Goal: Information Seeking & Learning: Check status

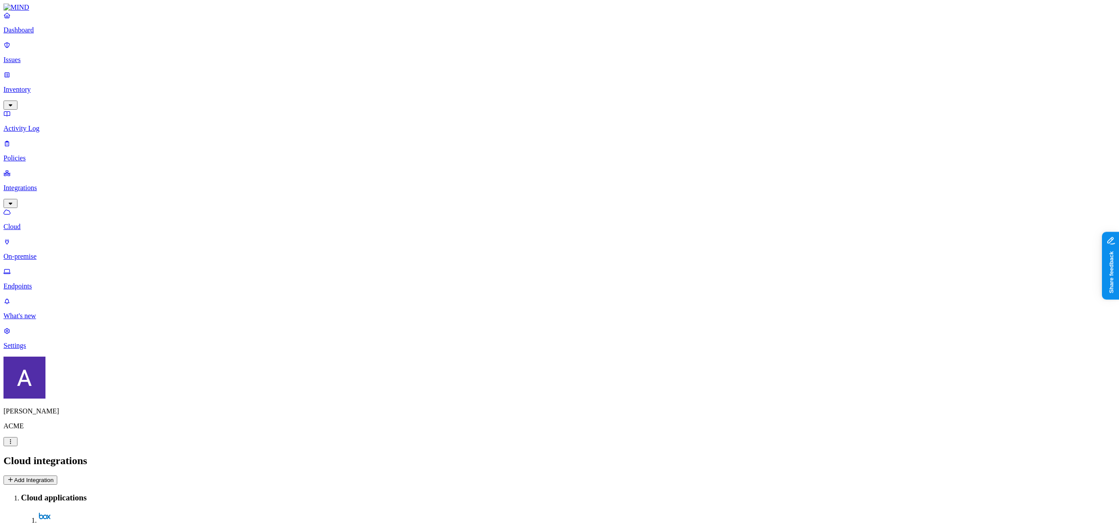
click at [49, 86] on p "Inventory" at bounding box center [559, 90] width 1112 height 8
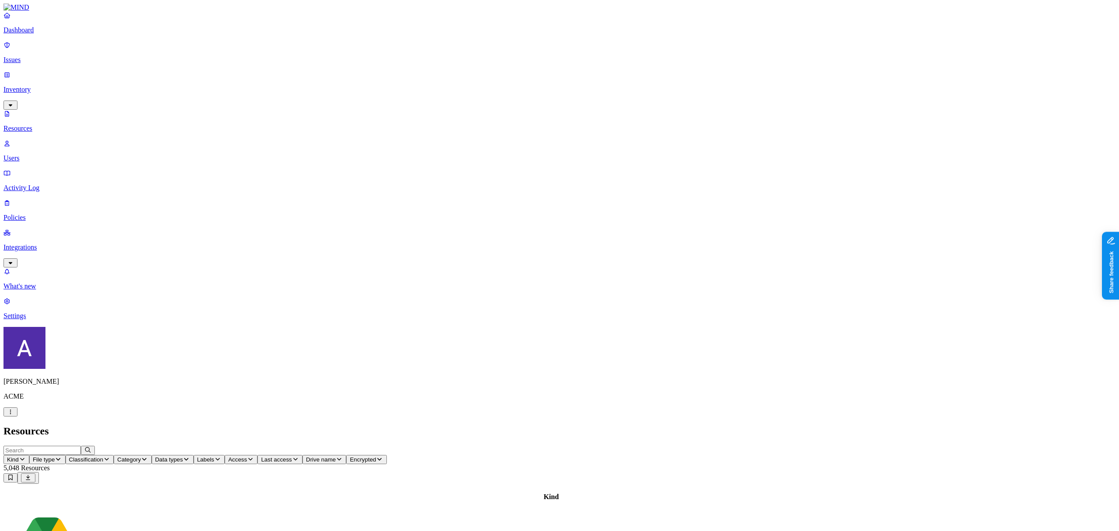
click at [19, 456] on span "Kind" at bounding box center [13, 459] width 12 height 7
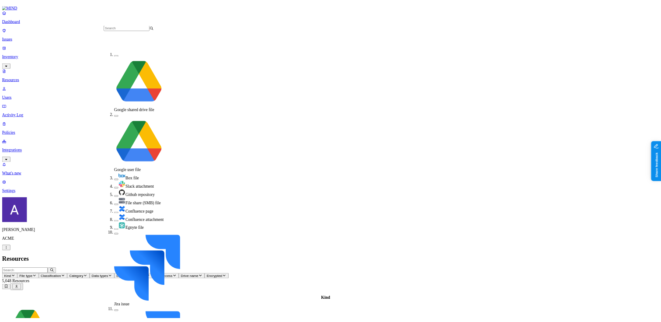
scroll to position [111, 0]
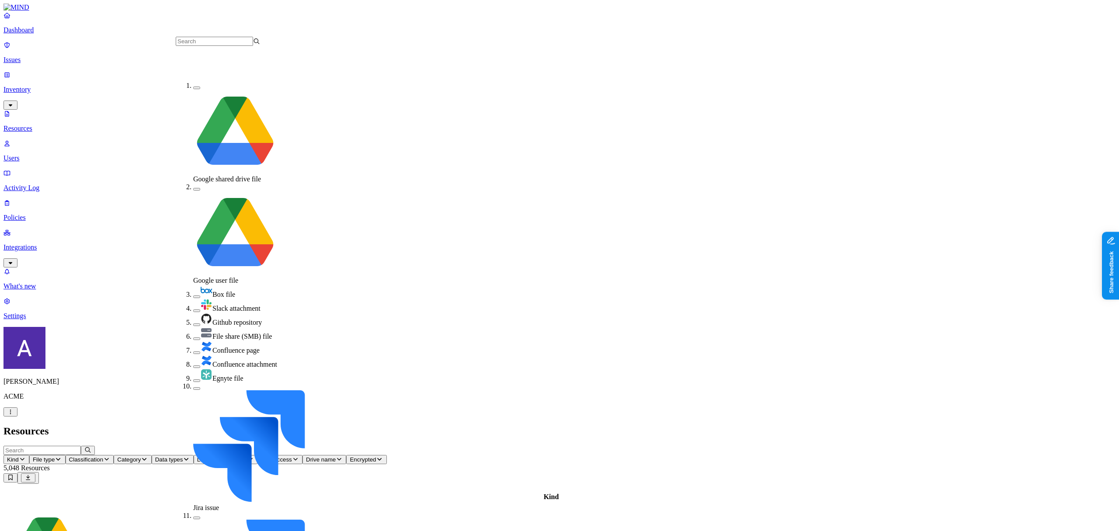
click at [216, 504] on span "Jira issue" at bounding box center [206, 507] width 26 height 7
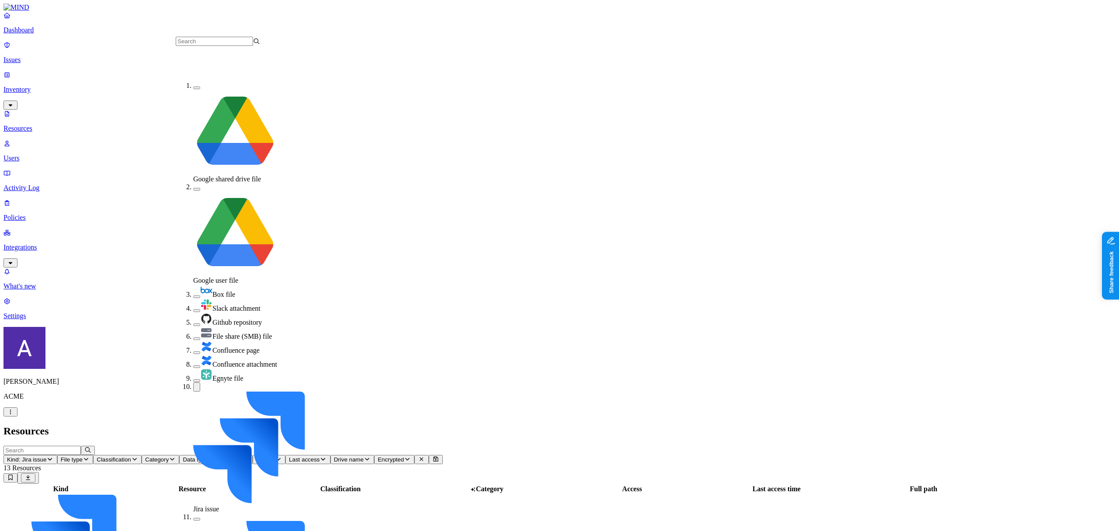
click at [273, 425] on h2 "Resources" at bounding box center [559, 431] width 1112 height 12
